Goal: Task Accomplishment & Management: Manage account settings

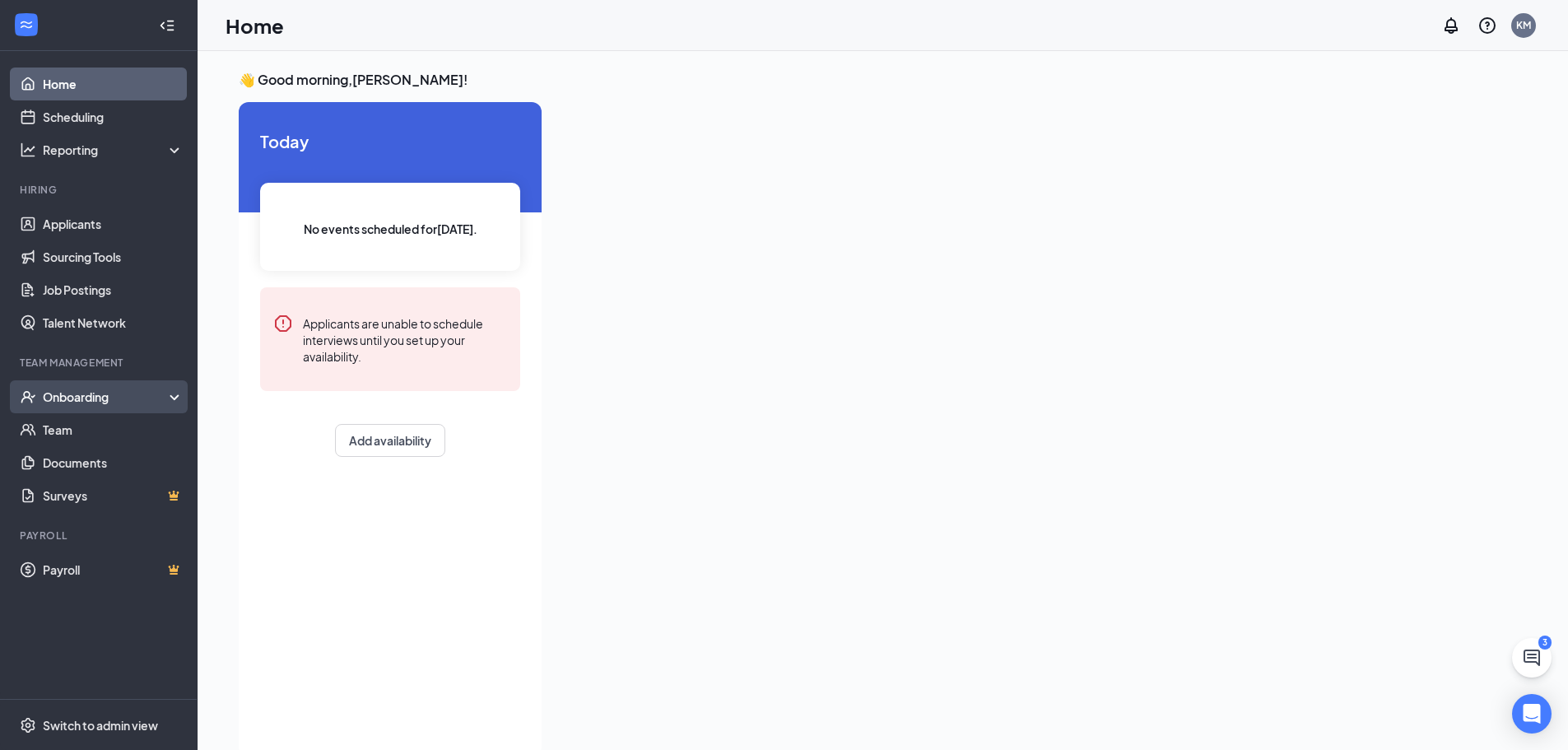
click at [97, 396] on div "Onboarding" at bounding box center [106, 396] width 126 height 16
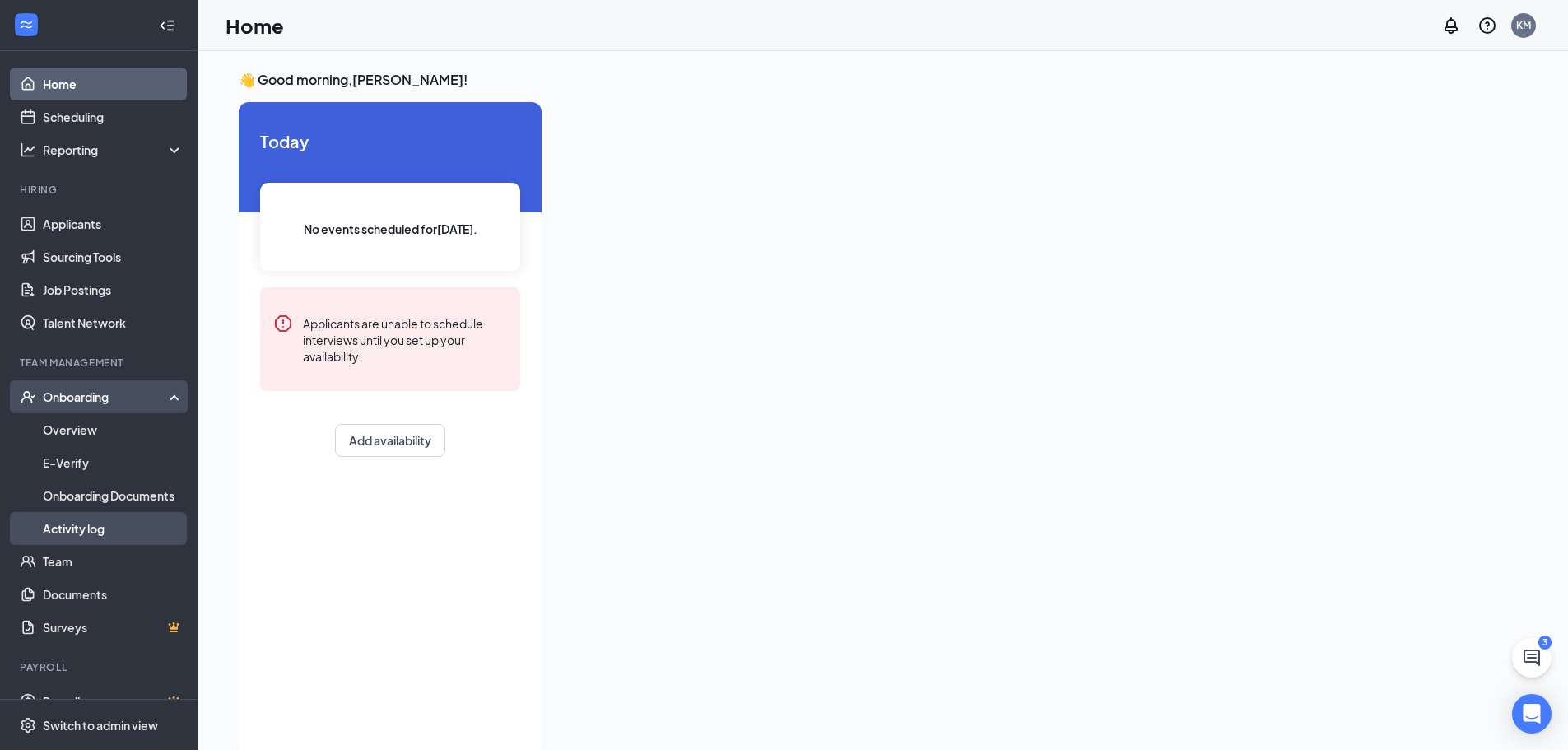
click at [89, 526] on link "Activity log" at bounding box center [112, 528] width 140 height 33
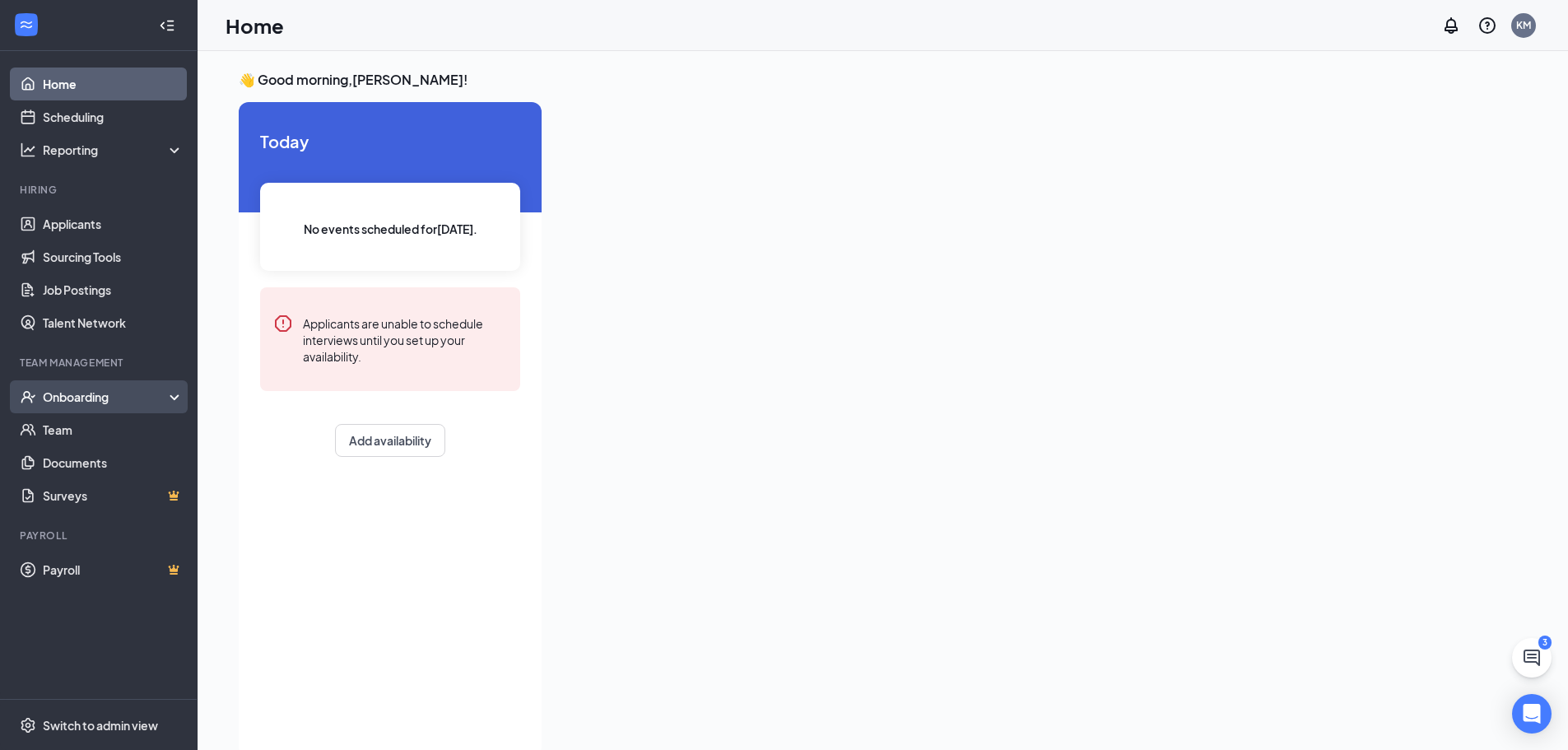
click at [173, 399] on icon at bounding box center [178, 399] width 13 height 0
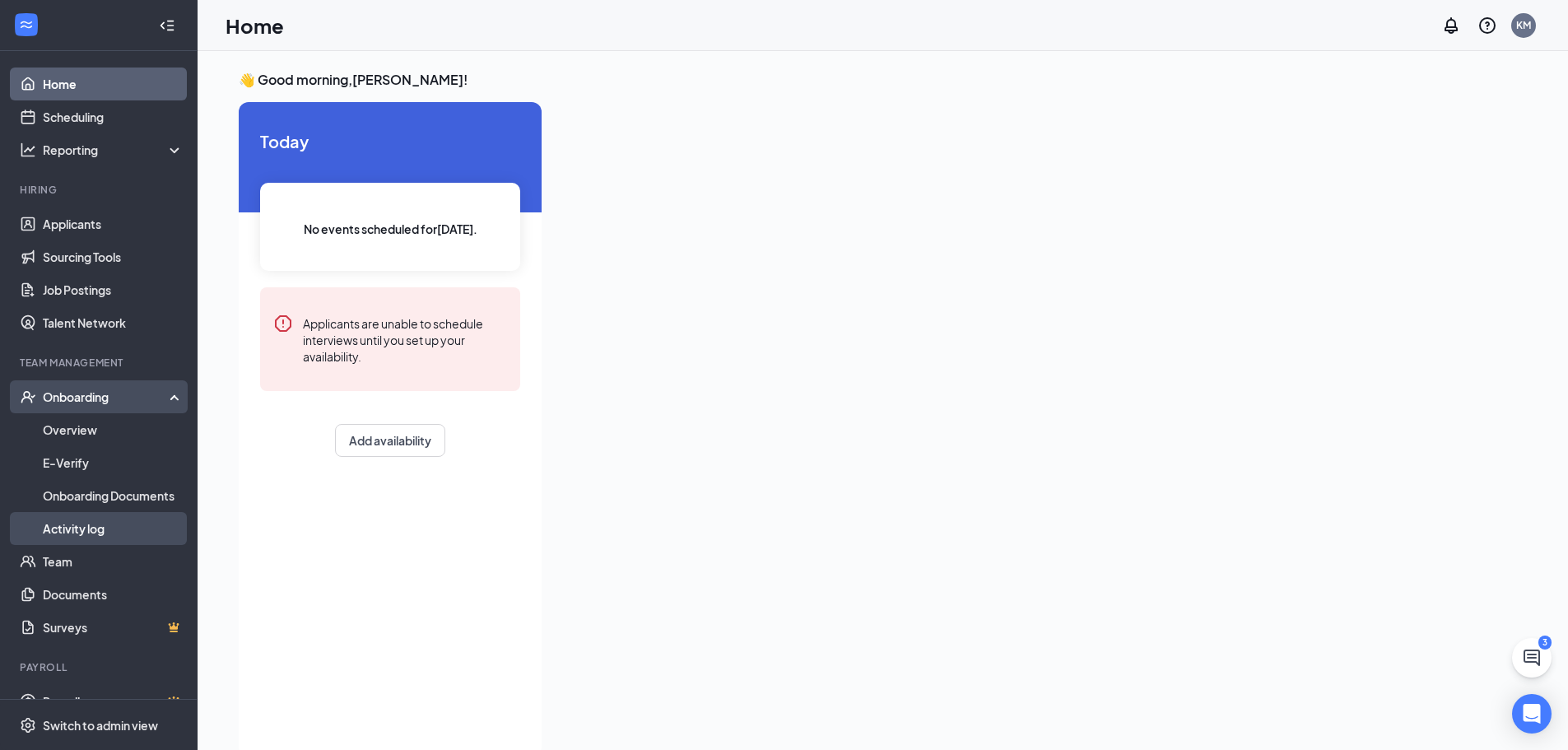
click at [94, 530] on link "Activity log" at bounding box center [112, 528] width 140 height 33
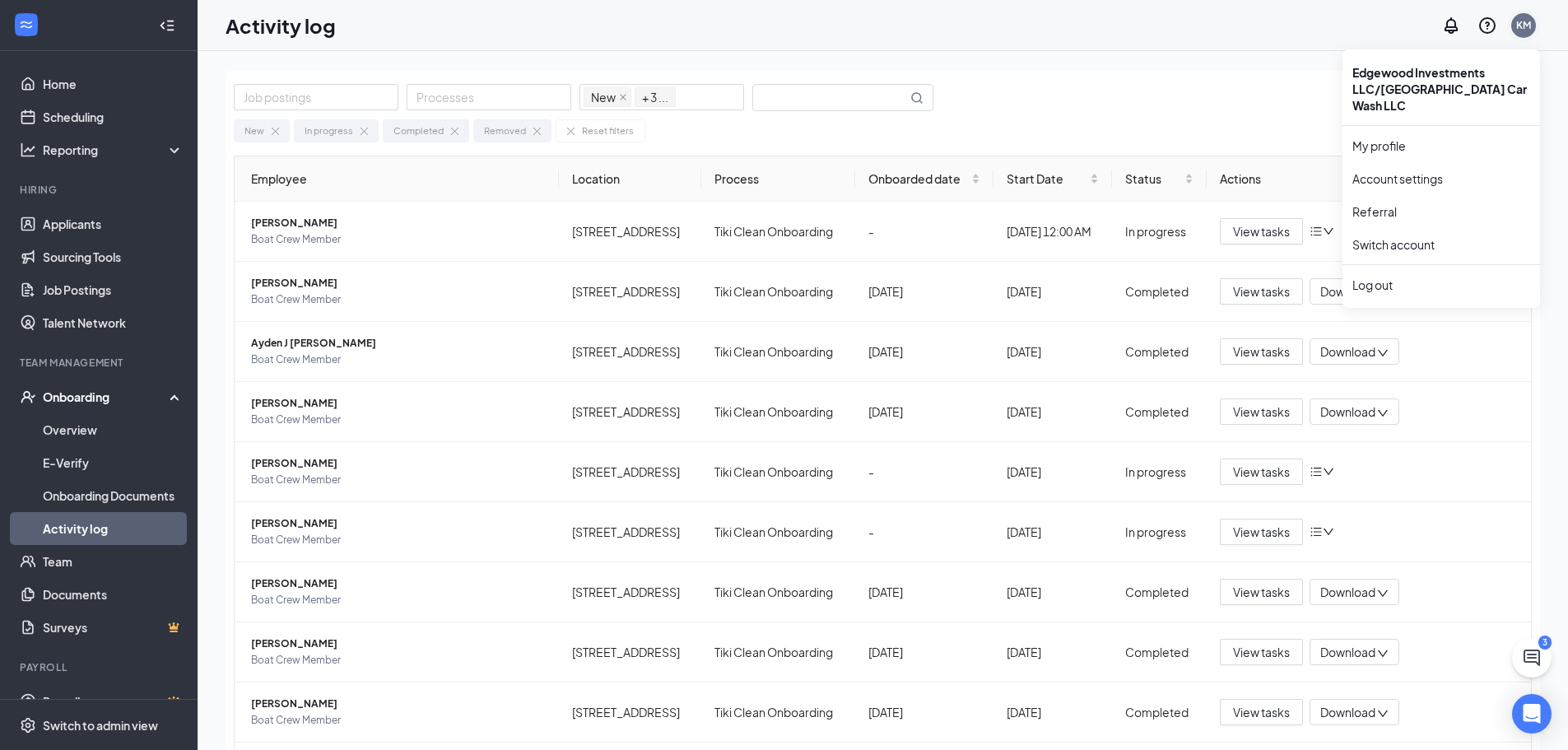
click at [1525, 25] on div "KM" at bounding box center [1524, 24] width 15 height 14
drag, startPoint x: 1413, startPoint y: 269, endPoint x: 1407, endPoint y: 262, distance: 9.2
click at [1408, 276] on div "Log out" at bounding box center [1441, 284] width 178 height 16
